Goal: Transaction & Acquisition: Book appointment/travel/reservation

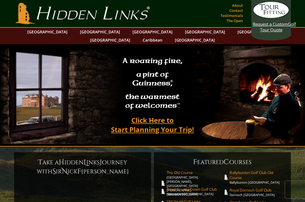
click at [91, 33] on link "[GEOGRAPHIC_DATA]" at bounding box center [100, 32] width 46 height 8
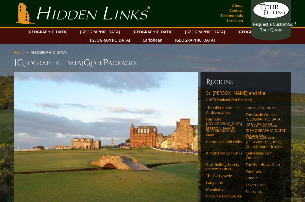
click at [59, 36] on link "[GEOGRAPHIC_DATA]" at bounding box center [48, 32] width 46 height 8
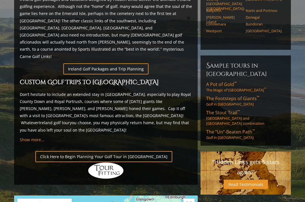
scroll to position [319, 0]
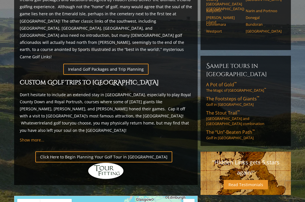
click at [255, 81] on link "A Pot of Gold ™ The Magic of Southwest Ireland ™" at bounding box center [245, 86] width 79 height 11
click at [220, 110] on span "The Stout Trail ™" at bounding box center [223, 113] width 34 height 6
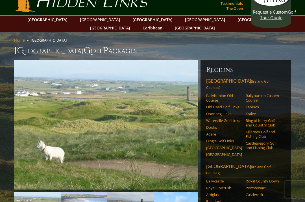
scroll to position [0, 0]
